Goal: Task Accomplishment & Management: Manage account settings

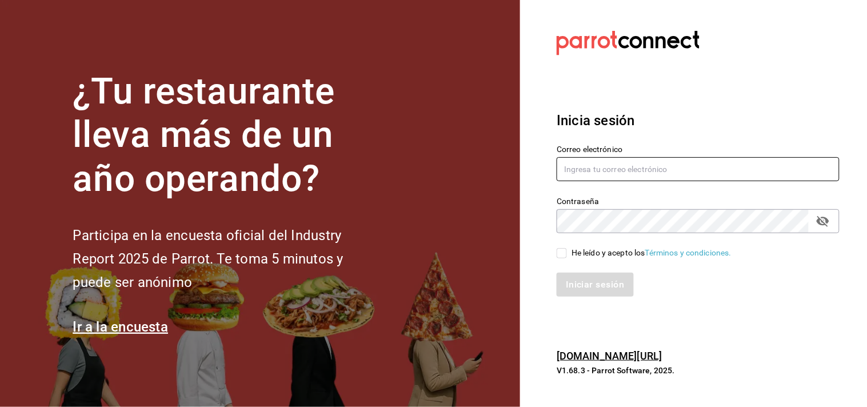
drag, startPoint x: 573, startPoint y: 177, endPoint x: 567, endPoint y: 183, distance: 8.9
click at [571, 178] on input "text" at bounding box center [697, 169] width 283 height 24
type input "IRVING.VALLES@GRUPOCOSTENO.COM"
click at [567, 260] on div "Correo electrónico IRVING.VALLES@GRUPOCOSTENO.COM Contraseña Contraseña He leíd…" at bounding box center [691, 214] width 296 height 166
click at [563, 255] on input "He leído y acepto los Términos y condiciones." at bounding box center [561, 253] width 10 height 10
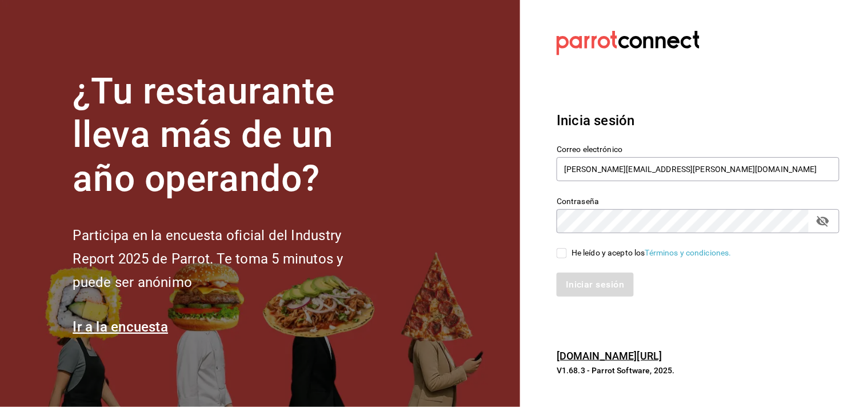
checkbox input "true"
click at [580, 293] on button "Iniciar sesión" at bounding box center [595, 284] width 78 height 24
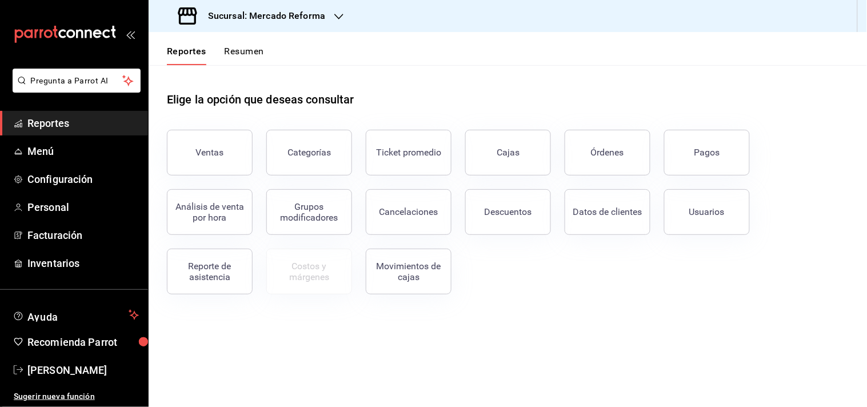
click at [729, 158] on button "Pagos" at bounding box center [707, 153] width 86 height 46
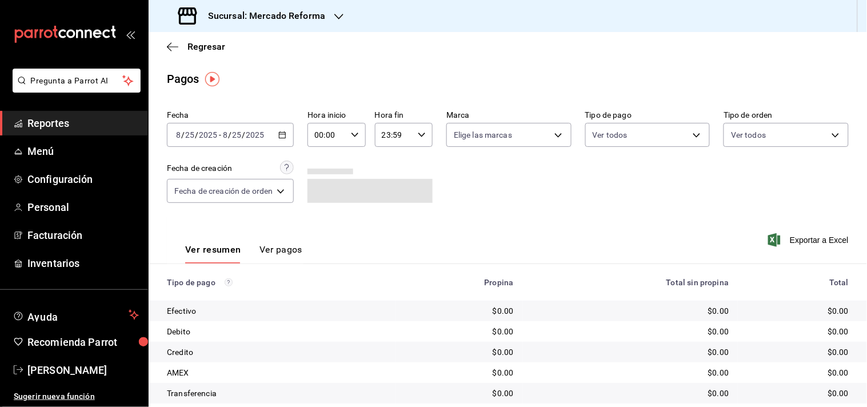
click at [227, 151] on div "Fecha [DATE] [DATE] - [DATE] [DATE] Hora inicio 00:00 Hora inicio Hora fin 23:5…" at bounding box center [507, 161] width 681 height 111
click at [206, 137] on input "2025" at bounding box center [207, 134] width 19 height 9
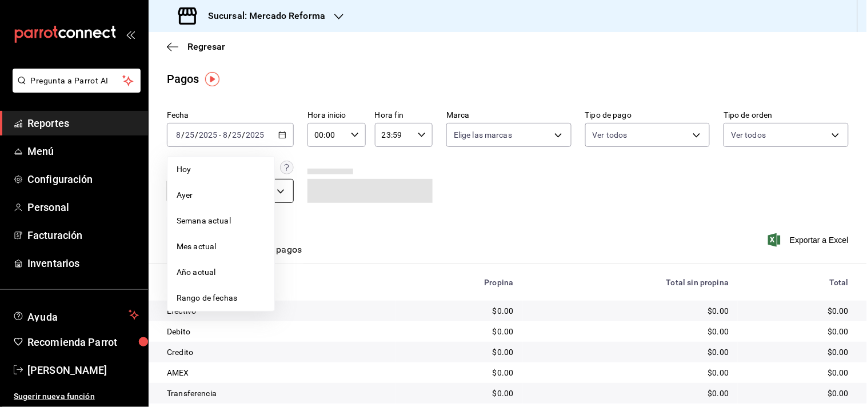
click at [204, 198] on span "Ayer" at bounding box center [221, 195] width 89 height 12
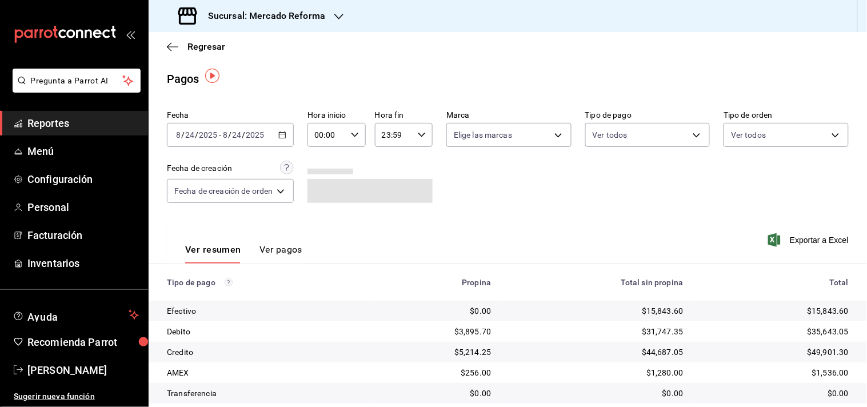
scroll to position [118, 0]
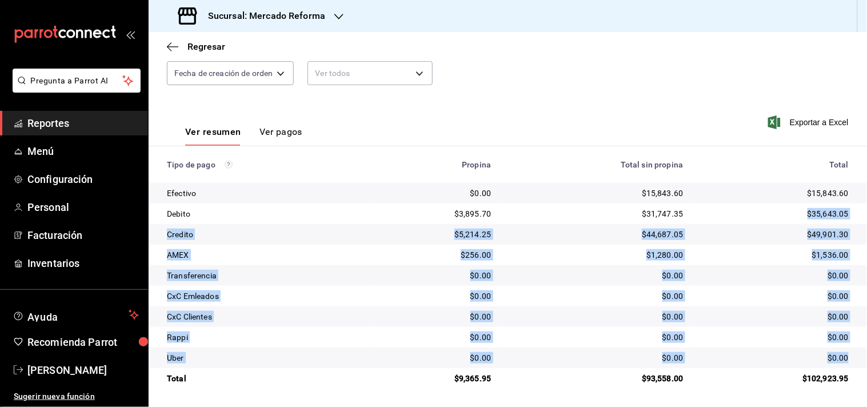
drag, startPoint x: 791, startPoint y: 211, endPoint x: 835, endPoint y: 344, distance: 140.2
click at [841, 350] on tbody "Efectivo $0.00 $15,843.60 $15,843.60 Debito $3,895.70 $31,747.35 $35,643.05 Cre…" at bounding box center [508, 286] width 718 height 206
click at [803, 258] on div "$1,536.00" at bounding box center [774, 254] width 147 height 11
click at [806, 235] on div "$49,901.30" at bounding box center [774, 233] width 147 height 11
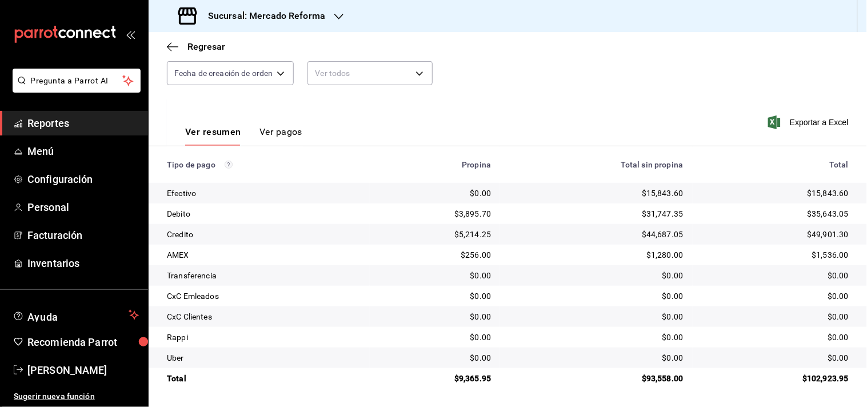
click at [46, 115] on span "Reportes" at bounding box center [82, 122] width 111 height 15
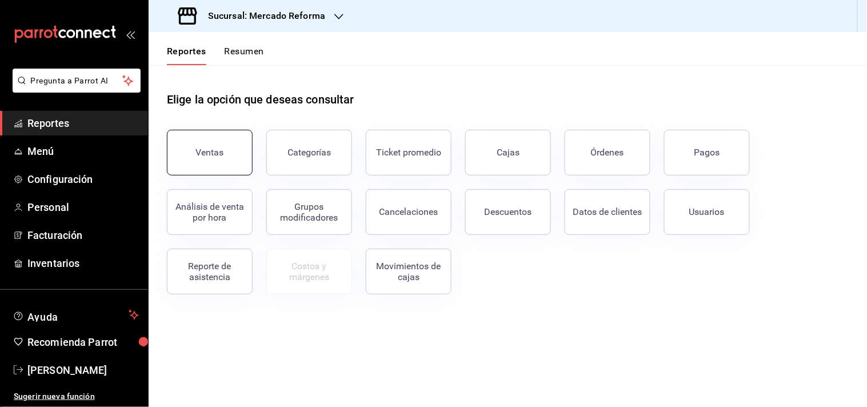
click at [201, 151] on div "Ventas" at bounding box center [210, 152] width 28 height 11
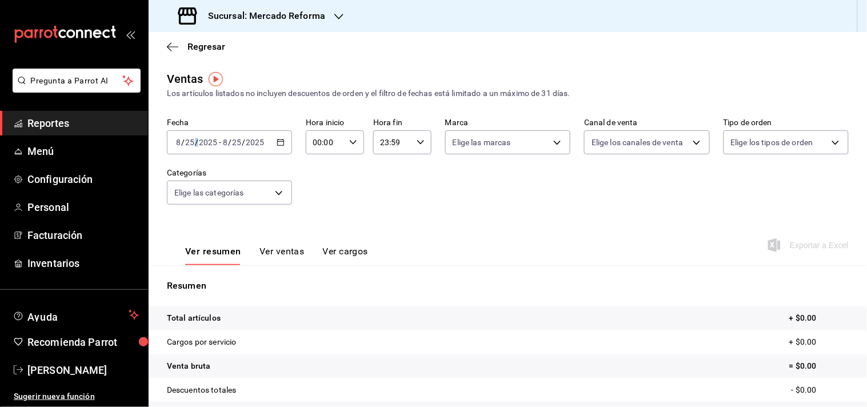
click at [197, 143] on span "/" at bounding box center [196, 142] width 3 height 9
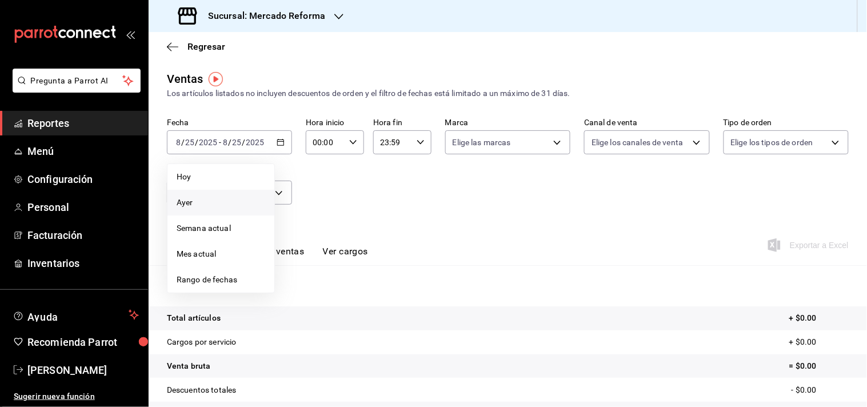
click at [187, 198] on span "Ayer" at bounding box center [221, 203] width 89 height 12
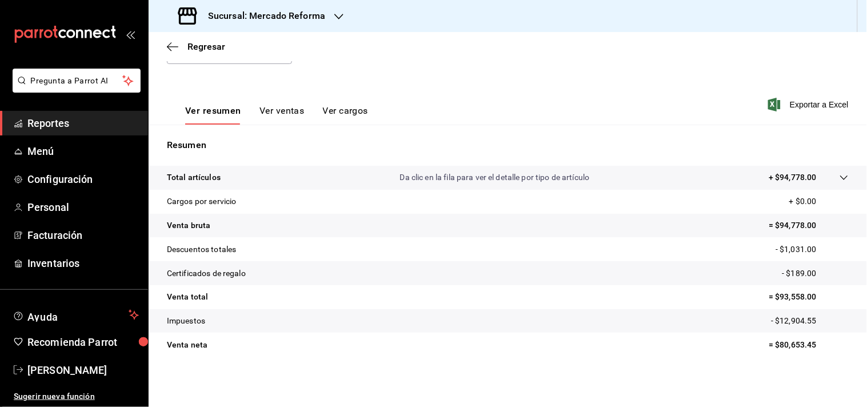
scroll to position [141, 0]
click at [39, 127] on span "Reportes" at bounding box center [82, 122] width 111 height 15
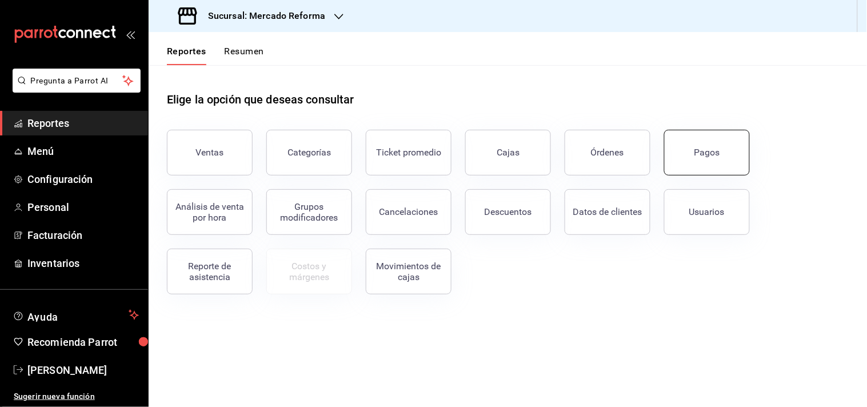
click at [691, 153] on button "Pagos" at bounding box center [707, 153] width 86 height 46
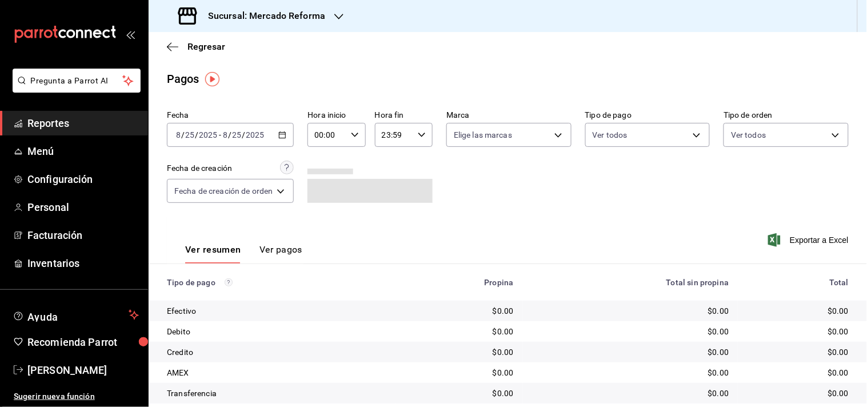
click at [258, 138] on input "2025" at bounding box center [255, 134] width 19 height 9
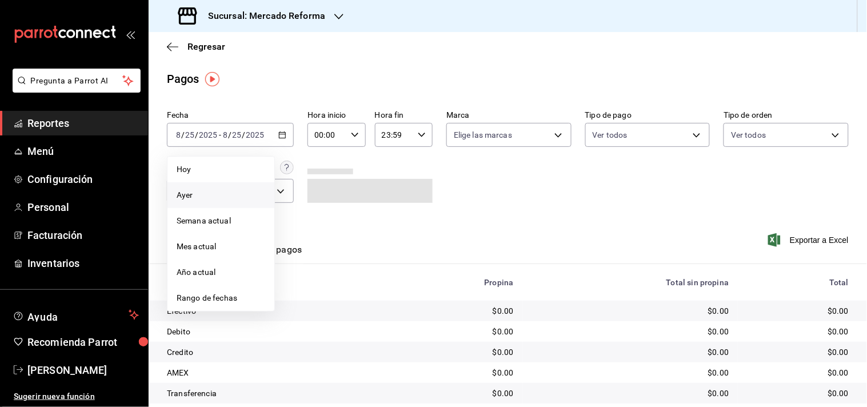
click at [213, 198] on span "Ayer" at bounding box center [221, 195] width 89 height 12
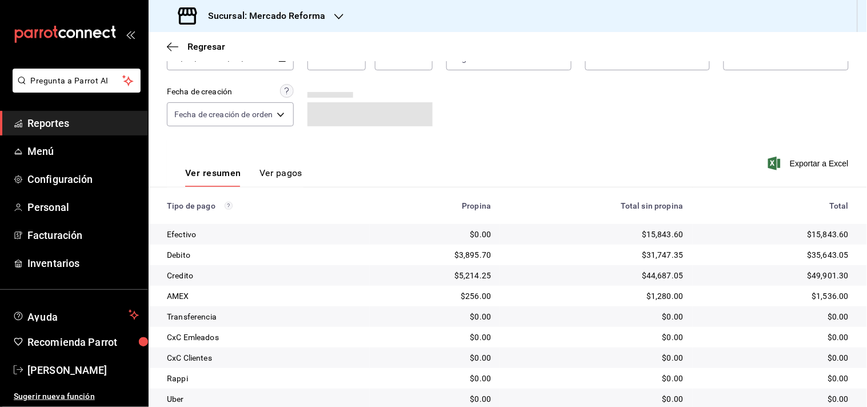
scroll to position [118, 0]
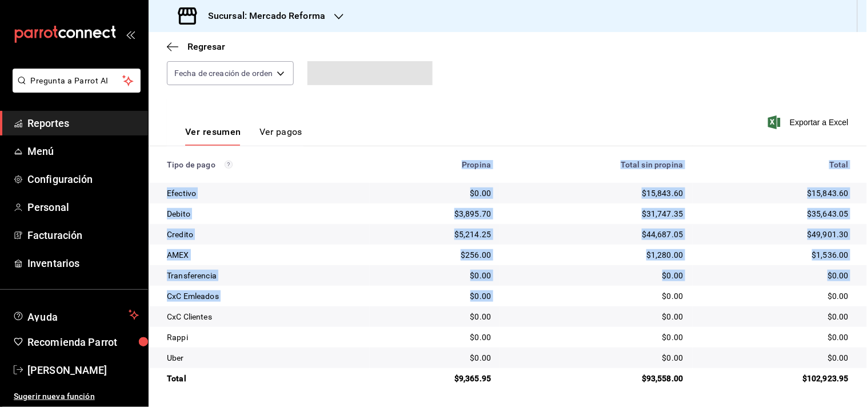
drag, startPoint x: 454, startPoint y: 158, endPoint x: 510, endPoint y: 303, distance: 155.7
click at [510, 303] on table "Tipo de pago Propina Total sin propina Total Efectivo $0.00 $15,843.60 $15,843.…" at bounding box center [508, 267] width 718 height 242
click at [492, 232] on td "$5,214.25" at bounding box center [435, 234] width 131 height 21
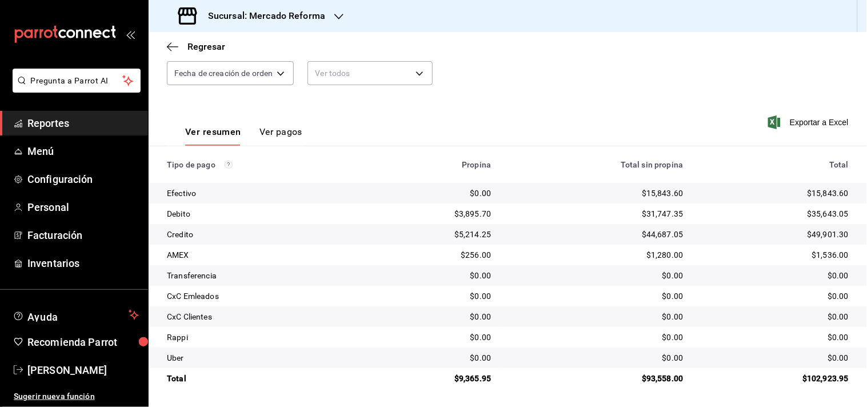
click at [67, 122] on span "Reportes" at bounding box center [82, 122] width 111 height 15
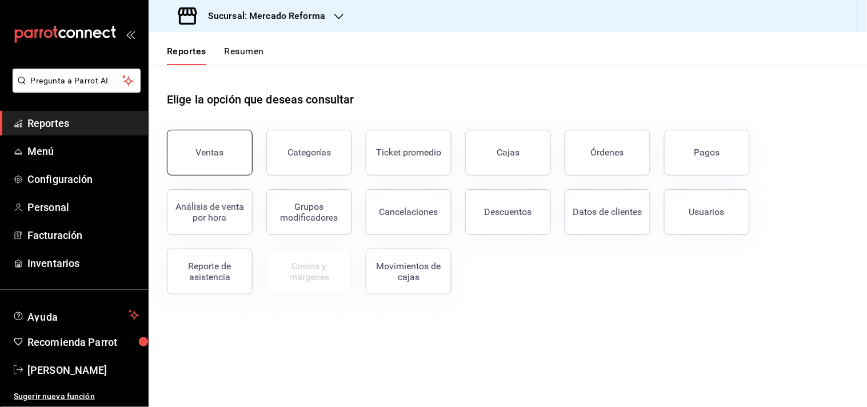
click at [221, 155] on div "Ventas" at bounding box center [210, 152] width 28 height 11
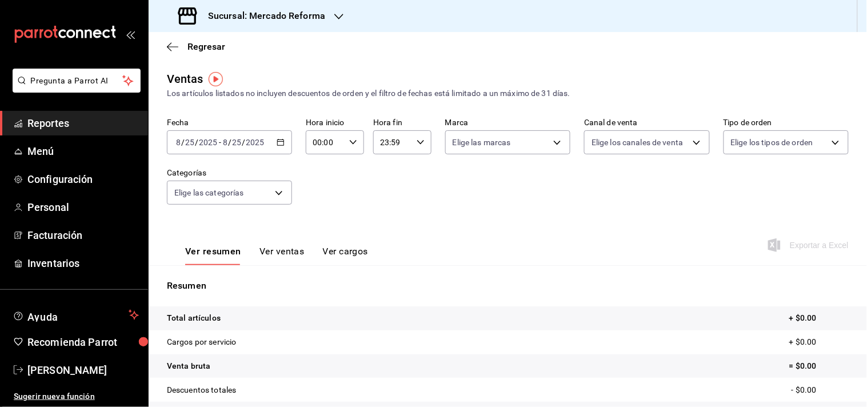
click at [208, 146] on input "2025" at bounding box center [207, 142] width 19 height 9
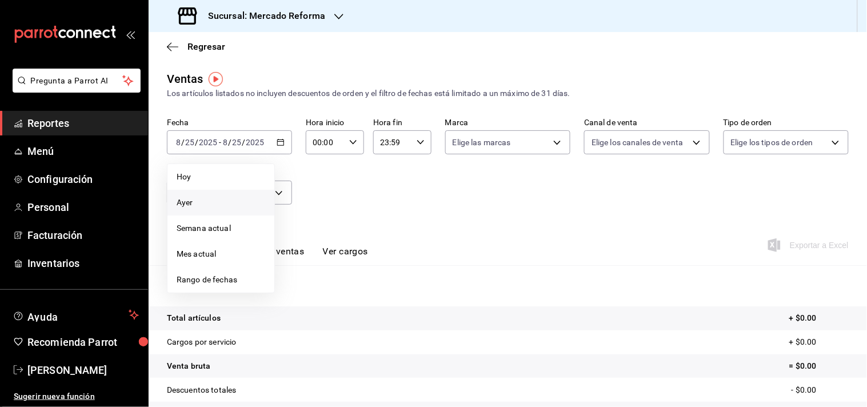
drag, startPoint x: 236, startPoint y: 208, endPoint x: 232, endPoint y: 213, distance: 6.1
click at [236, 209] on li "Ayer" at bounding box center [220, 203] width 107 height 26
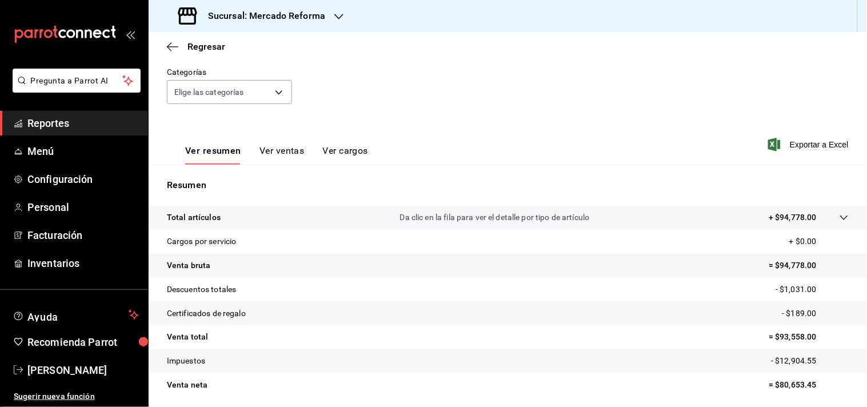
scroll to position [141, 0]
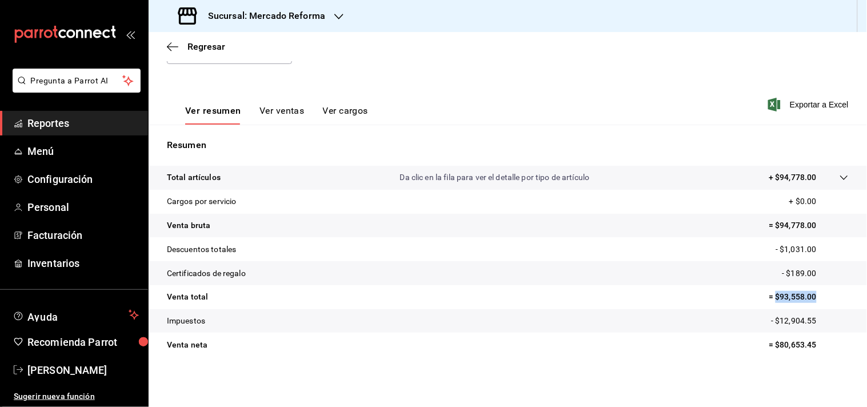
drag, startPoint x: 815, startPoint y: 299, endPoint x: 765, endPoint y: 300, distance: 49.7
click at [768, 300] on p "= $93,558.00" at bounding box center [808, 297] width 80 height 12
drag, startPoint x: 728, startPoint y: 304, endPoint x: 659, endPoint y: 310, distance: 69.4
click at [727, 304] on tr "Venta total = $93,558.00" at bounding box center [508, 297] width 718 height 24
click at [805, 275] on p "- $189.00" at bounding box center [815, 273] width 66 height 12
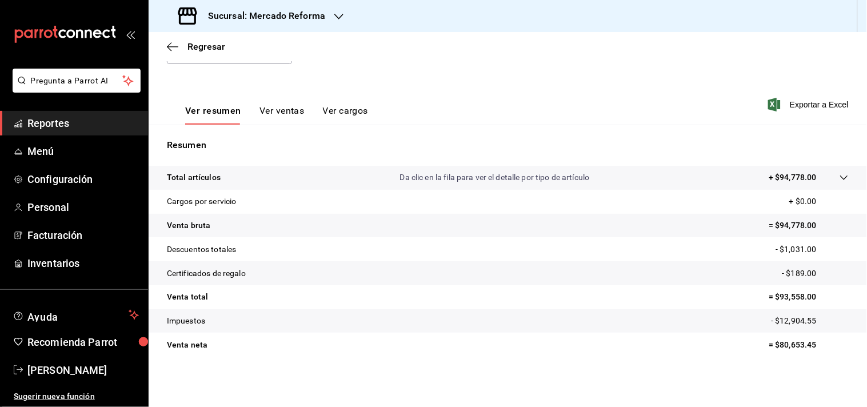
click at [773, 301] on p "= $93,558.00" at bounding box center [808, 297] width 80 height 12
click at [797, 300] on p "= $93,558.00" at bounding box center [808, 297] width 80 height 12
drag, startPoint x: 815, startPoint y: 295, endPoint x: 772, endPoint y: 304, distance: 44.4
click at [772, 304] on tr "Venta total = $93,558.00" at bounding box center [508, 297] width 718 height 24
click at [769, 304] on tr "Venta total = $93,558.00" at bounding box center [508, 297] width 718 height 24
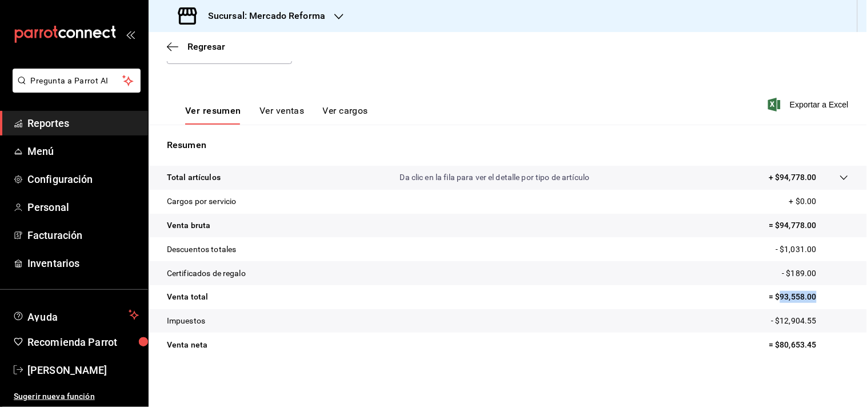
click at [776, 291] on p "= $93,558.00" at bounding box center [808, 297] width 80 height 12
drag, startPoint x: 766, startPoint y: 328, endPoint x: 809, endPoint y: 327, distance: 43.4
click at [809, 327] on tr "Impuestos - $12,904.55" at bounding box center [508, 321] width 718 height 24
click at [809, 327] on p "- $12,904.55" at bounding box center [810, 321] width 78 height 12
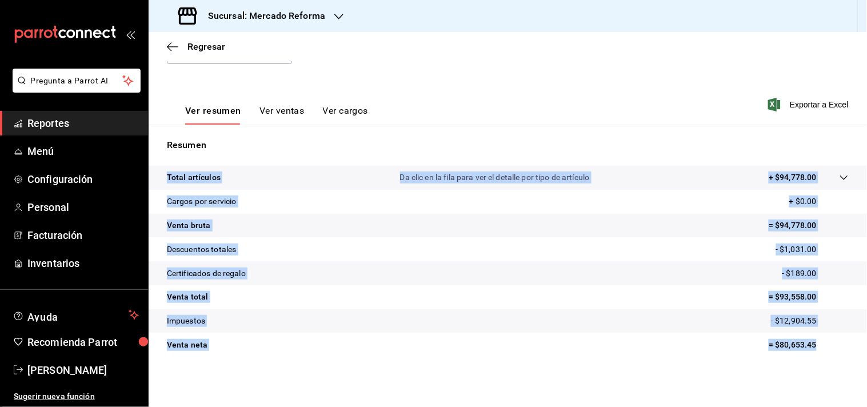
drag, startPoint x: 820, startPoint y: 350, endPoint x: 779, endPoint y: 358, distance: 41.9
click at [780, 358] on div "Total artículos Da clic en la fila para ver el detalle por tipo de artículo + $…" at bounding box center [508, 268] width 718 height 205
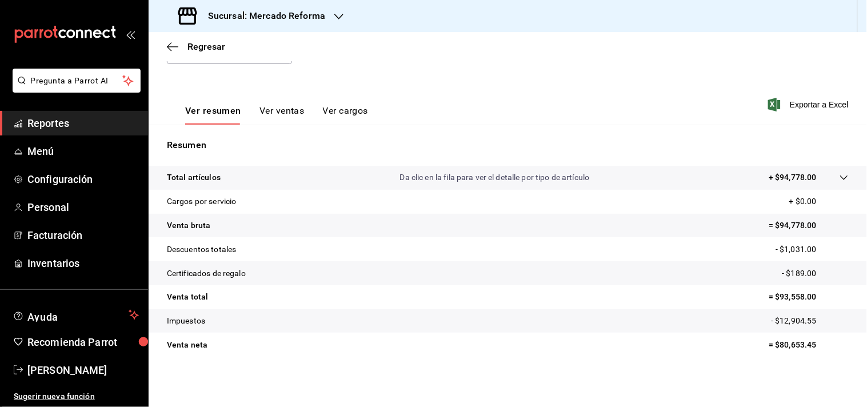
click at [783, 351] on tr "Venta neta = $80,653.45" at bounding box center [508, 344] width 718 height 24
